Goal: Information Seeking & Learning: Learn about a topic

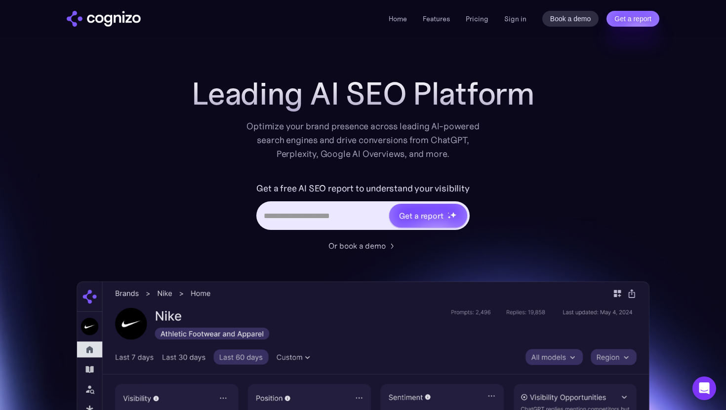
click at [481, 12] on div "Home Features Pricing Book a demo Get a report Sign in Book a demo Get a report" at bounding box center [524, 19] width 271 height 16
click at [481, 19] on link "Pricing" at bounding box center [477, 18] width 23 height 9
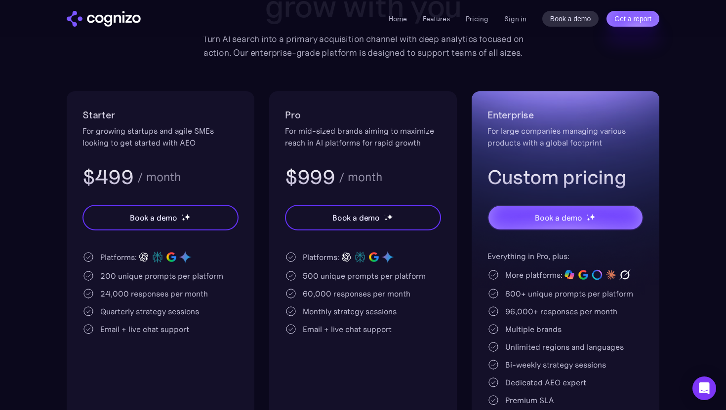
scroll to position [147, 0]
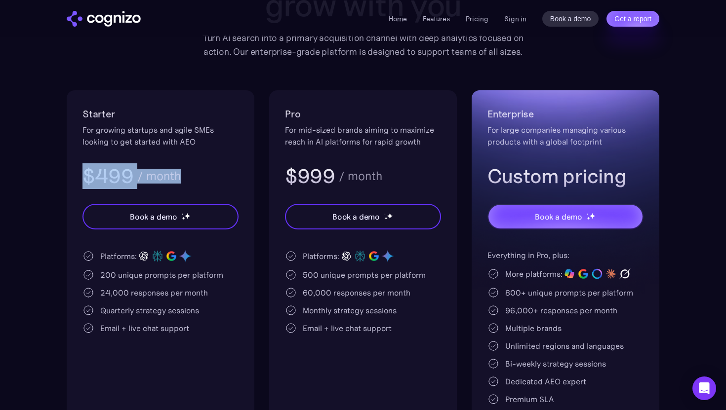
drag, startPoint x: 109, startPoint y: 178, endPoint x: 230, endPoint y: 178, distance: 121.5
click at [230, 178] on div "Starter For growing startups and agile SMEs looking to get started with AEO $49…" at bounding box center [161, 271] width 188 height 362
click at [230, 178] on div "$499 / month" at bounding box center [160, 176] width 156 height 26
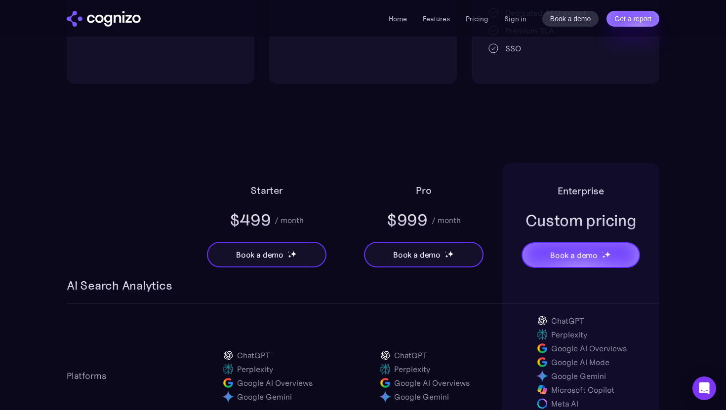
scroll to position [0, 0]
